Goal: Check status: Check status

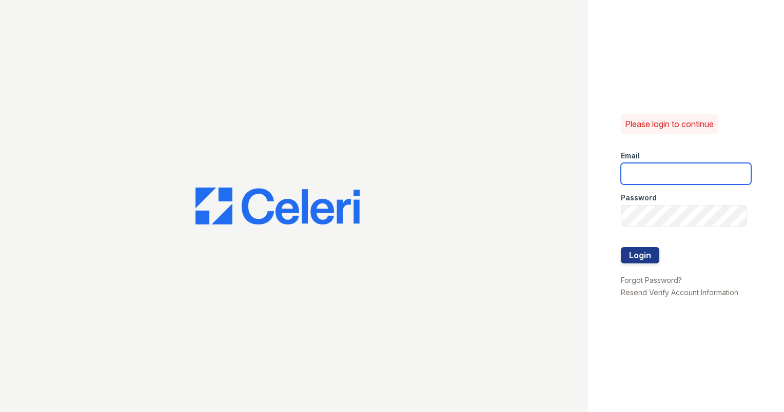
click at [687, 176] on input "email" at bounding box center [686, 174] width 130 height 22
type input "[PERSON_NAME][EMAIL_ADDRESS][DOMAIN_NAME]"
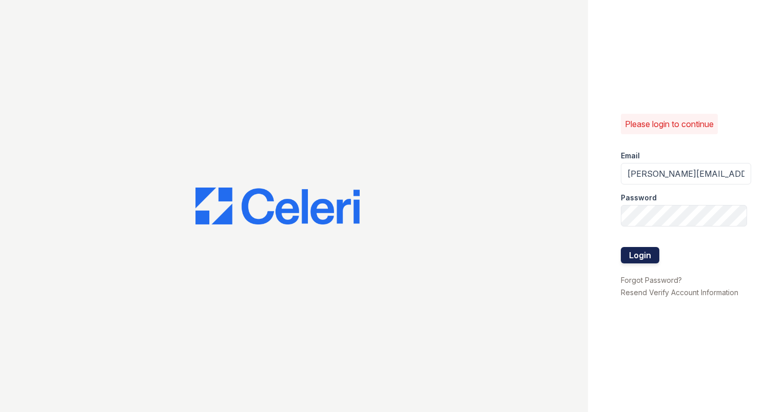
click at [644, 254] on button "Login" at bounding box center [640, 255] width 38 height 16
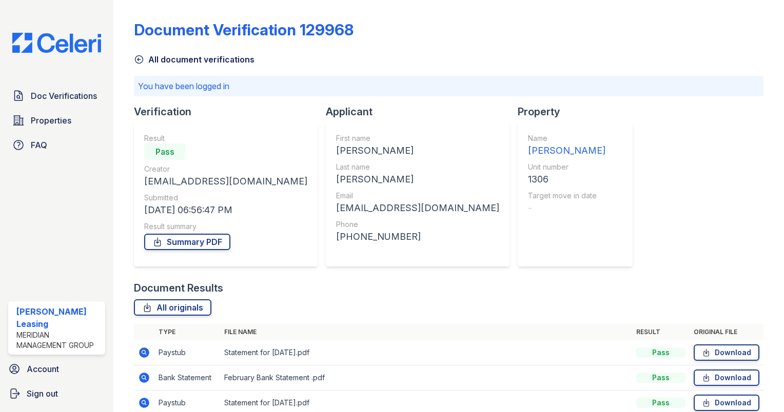
click at [140, 59] on icon at bounding box center [139, 60] width 8 height 8
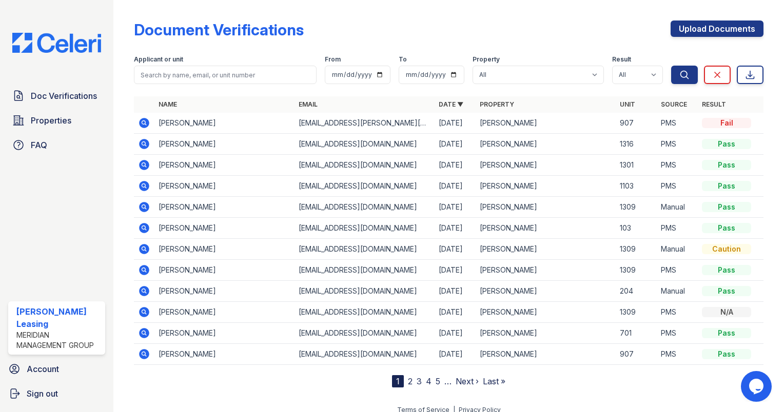
click at [146, 125] on icon at bounding box center [144, 123] width 12 height 12
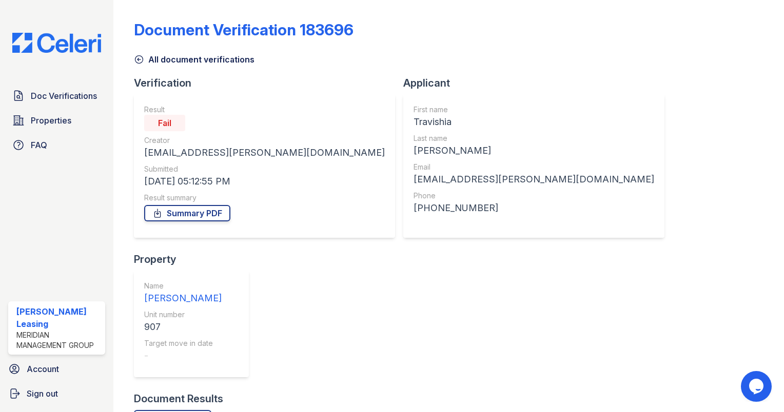
click at [141, 58] on icon at bounding box center [139, 59] width 10 height 10
